Goal: Check status

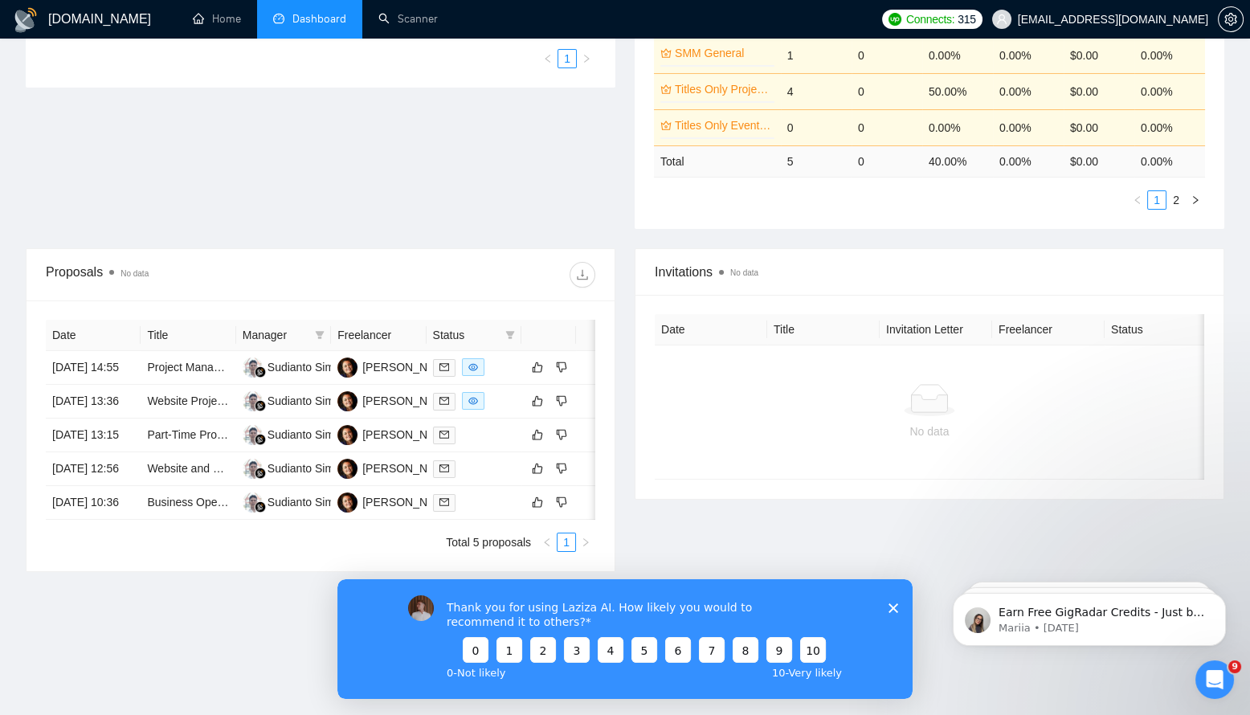
click at [891, 606] on icon "Close survey" at bounding box center [893, 607] width 10 height 10
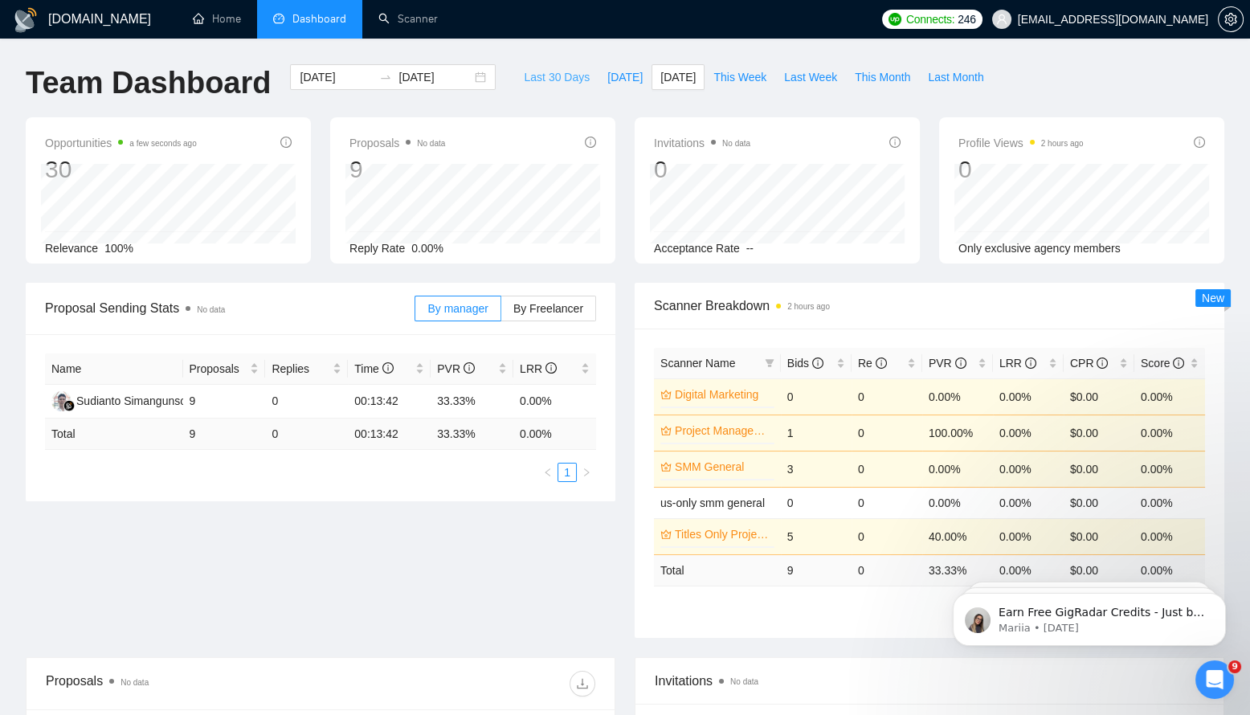
click at [533, 81] on span "Last 30 Days" at bounding box center [557, 77] width 66 height 18
type input "[DATE]"
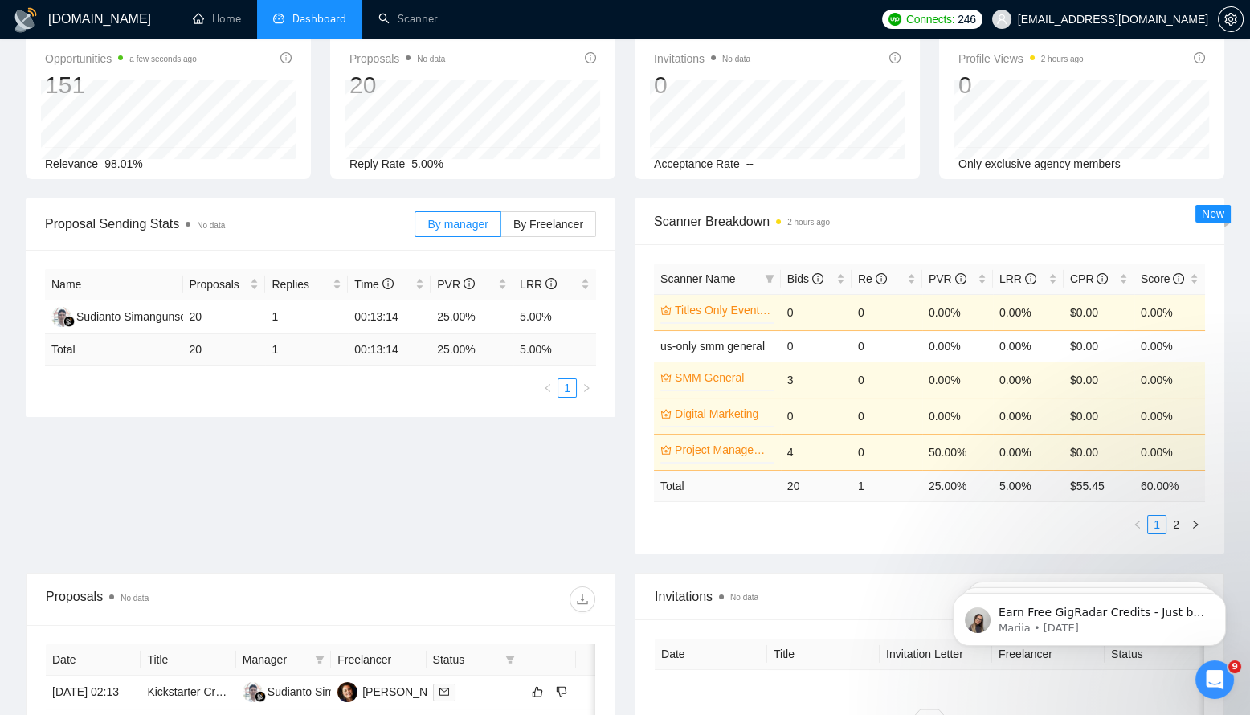
scroll to position [80, 0]
